Goal: Information Seeking & Learning: Learn about a topic

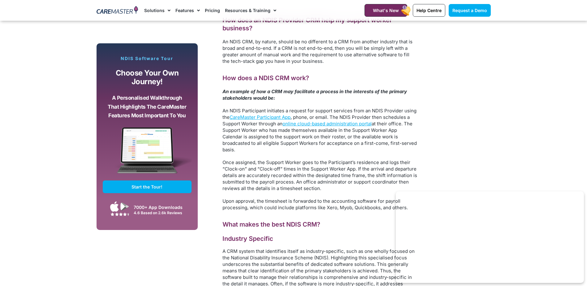
scroll to position [773, 0]
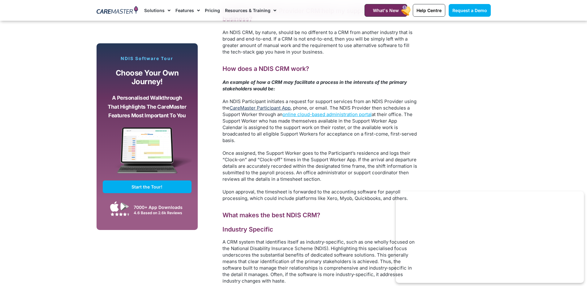
click at [270, 109] on link "CareMaster Participant App" at bounding box center [260, 108] width 61 height 6
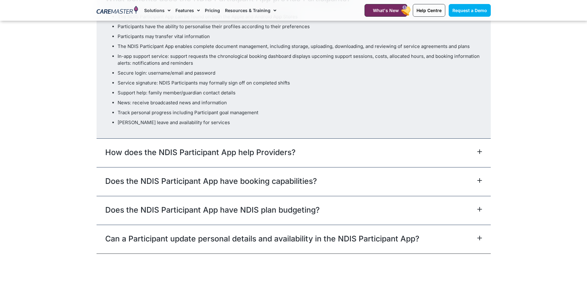
scroll to position [1918, 0]
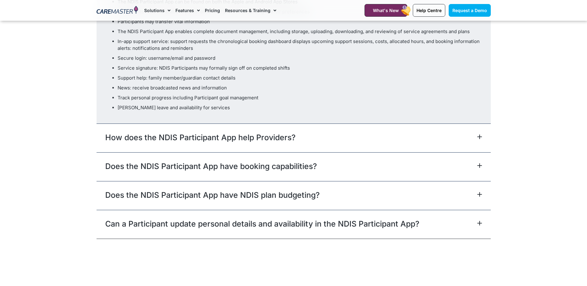
click at [478, 134] on icon at bounding box center [479, 136] width 5 height 5
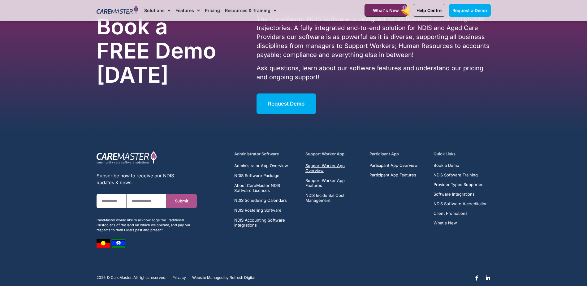
scroll to position [2133, 0]
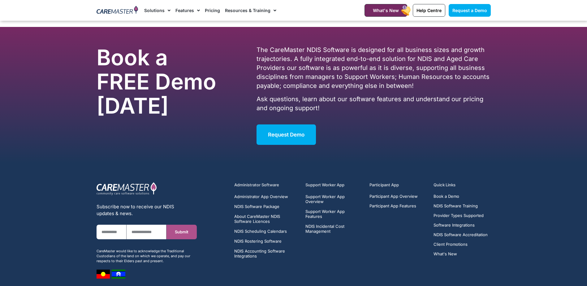
click at [212, 6] on link "Pricing" at bounding box center [212, 10] width 15 height 21
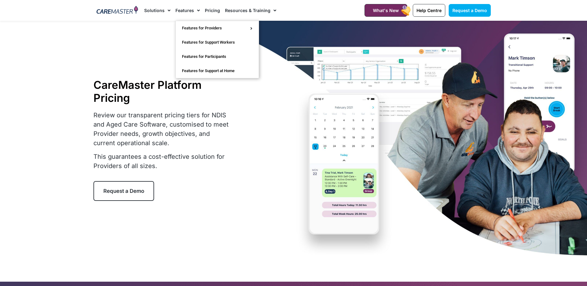
click at [195, 9] on span "Menu" at bounding box center [197, 10] width 6 height 11
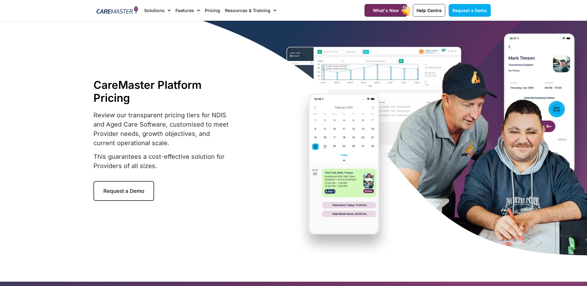
click at [195, 8] on span "Menu" at bounding box center [197, 10] width 6 height 11
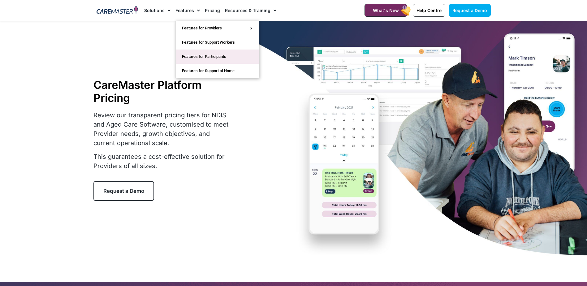
click at [190, 52] on link "Features for Participants" at bounding box center [217, 56] width 83 height 14
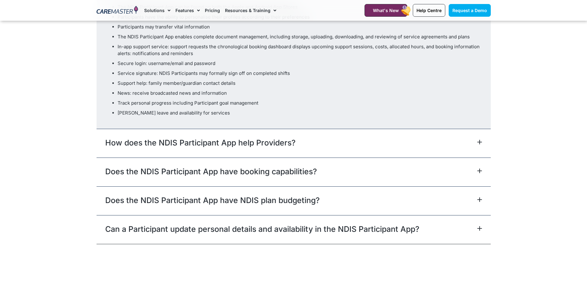
scroll to position [1918, 0]
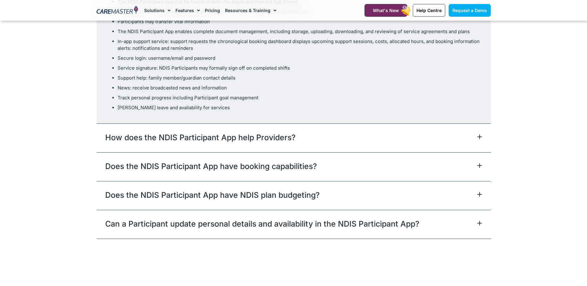
click at [474, 152] on div "Does the NDIS Participant App have booking capabilities?" at bounding box center [294, 166] width 394 height 29
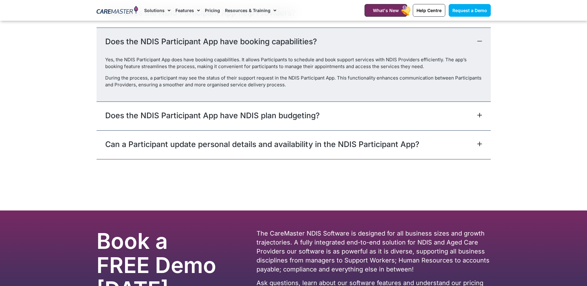
scroll to position [1906, 0]
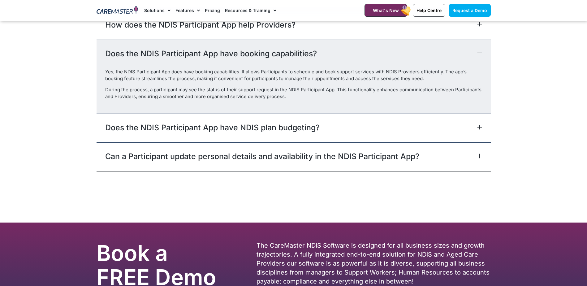
click at [482, 146] on div "Can a Participant update personal details and availability in the NDIS Particip…" at bounding box center [294, 156] width 394 height 29
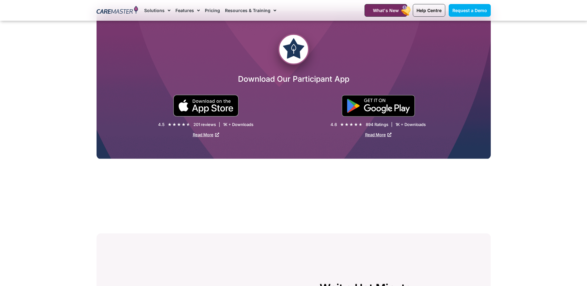
scroll to position [978, 0]
